Goal: Check status: Check status

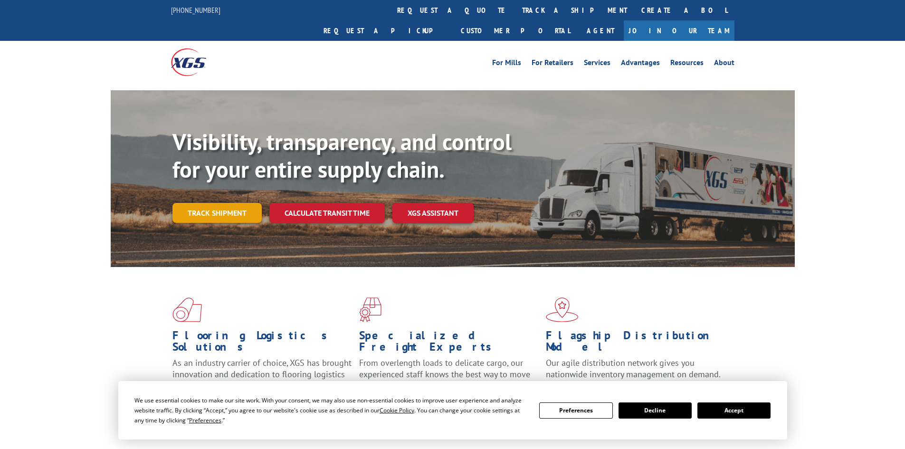
click at [223, 203] on link "Track shipment" at bounding box center [216, 213] width 89 height 20
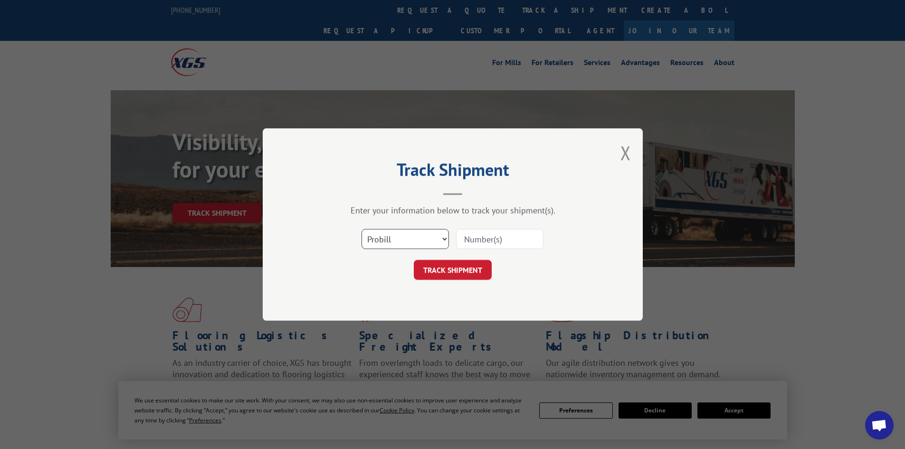
click at [426, 230] on select "Select category... Probill BOL PO" at bounding box center [404, 239] width 87 height 20
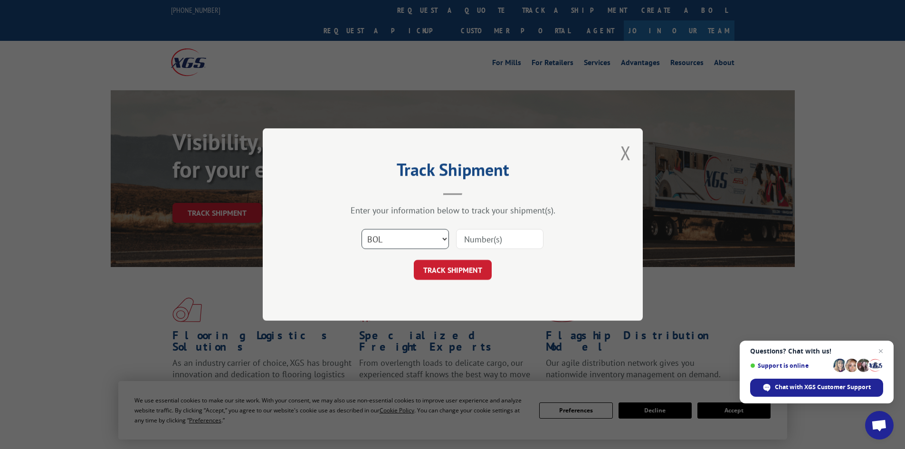
click at [361, 229] on select "Select category... Probill BOL PO" at bounding box center [404, 239] width 87 height 20
click at [475, 244] on input at bounding box center [499, 239] width 87 height 20
click at [383, 231] on select "Select category... Probill BOL PO" at bounding box center [404, 239] width 87 height 20
select select "po"
click at [361, 229] on select "Select category... Probill BOL PO" at bounding box center [404, 239] width 87 height 20
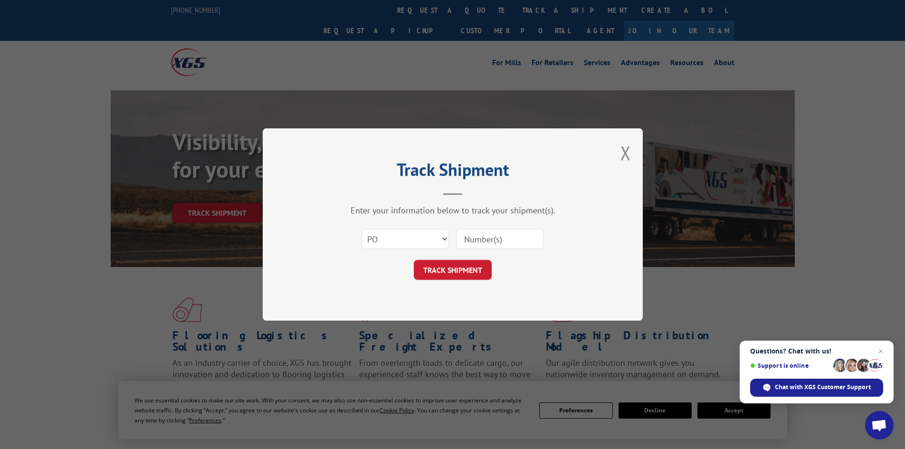
click at [478, 233] on input at bounding box center [499, 239] width 87 height 20
type input "a10417"
click at [451, 264] on button "TRACK SHIPMENT" at bounding box center [453, 270] width 78 height 20
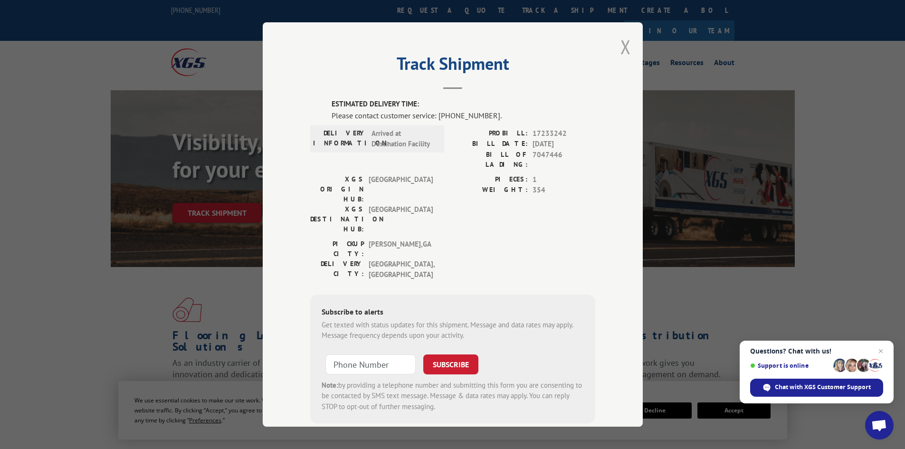
click at [626, 48] on button "Close modal" at bounding box center [625, 46] width 10 height 25
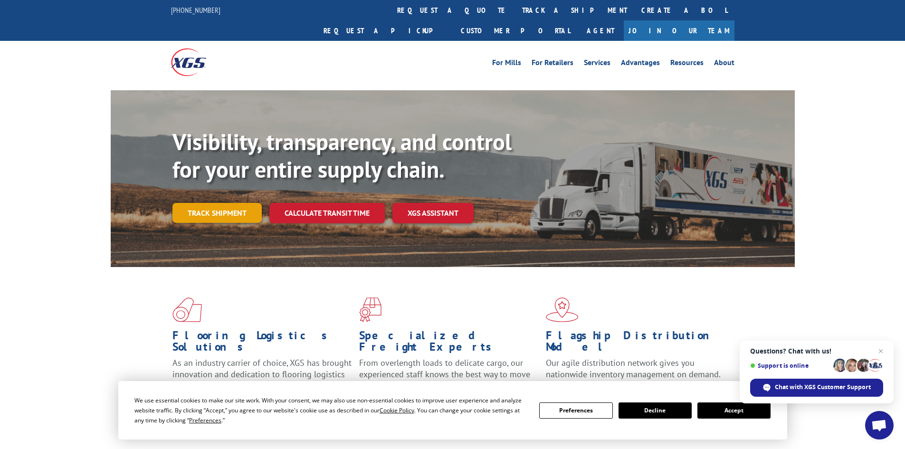
click at [199, 203] on link "Track shipment" at bounding box center [216, 213] width 89 height 20
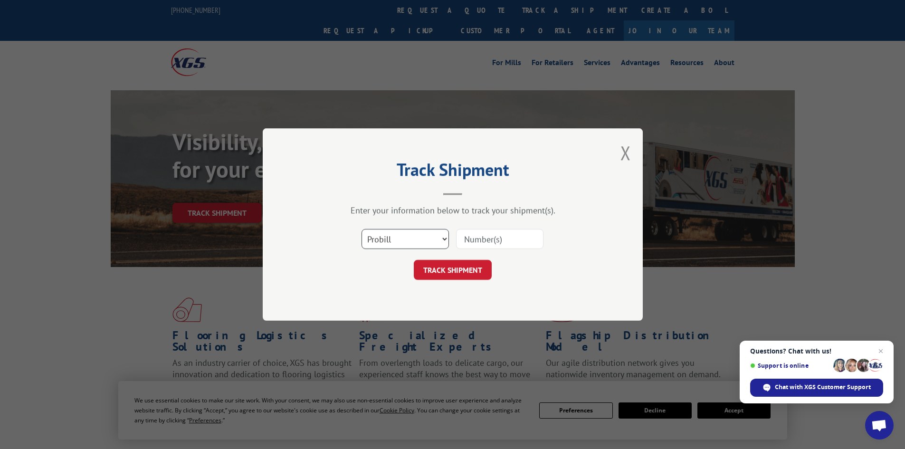
click at [411, 239] on select "Select category... Probill BOL PO" at bounding box center [404, 239] width 87 height 20
select select "po"
click at [361, 229] on select "Select category... Probill BOL PO" at bounding box center [404, 239] width 87 height 20
click at [470, 244] on input at bounding box center [499, 239] width 87 height 20
type input "a10417"
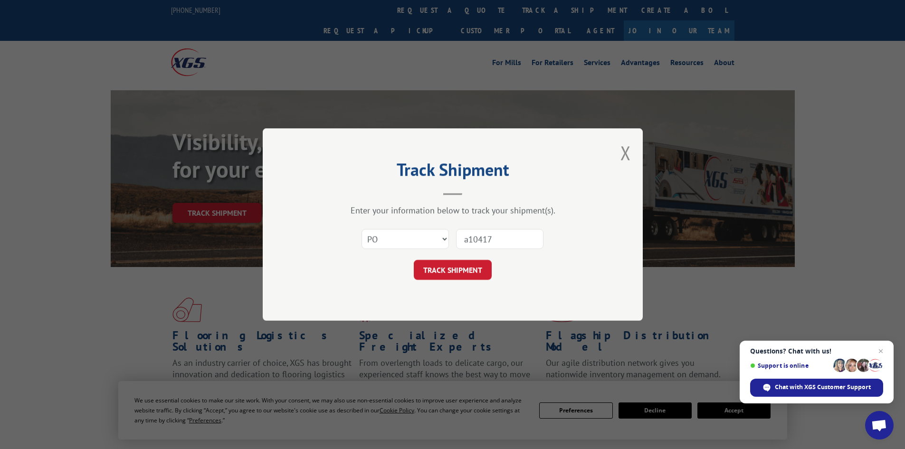
click button "TRACK SHIPMENT" at bounding box center [453, 270] width 78 height 20
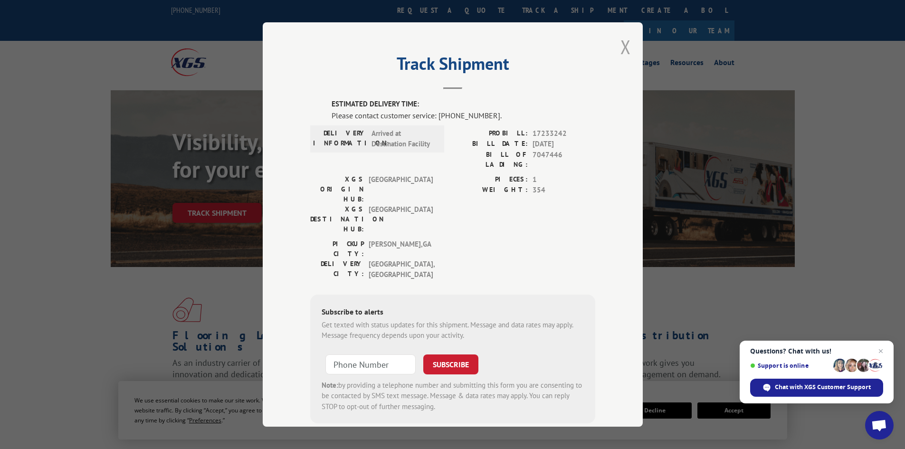
click at [624, 46] on button "Close modal" at bounding box center [625, 46] width 10 height 25
